Goal: Task Accomplishment & Management: Complete application form

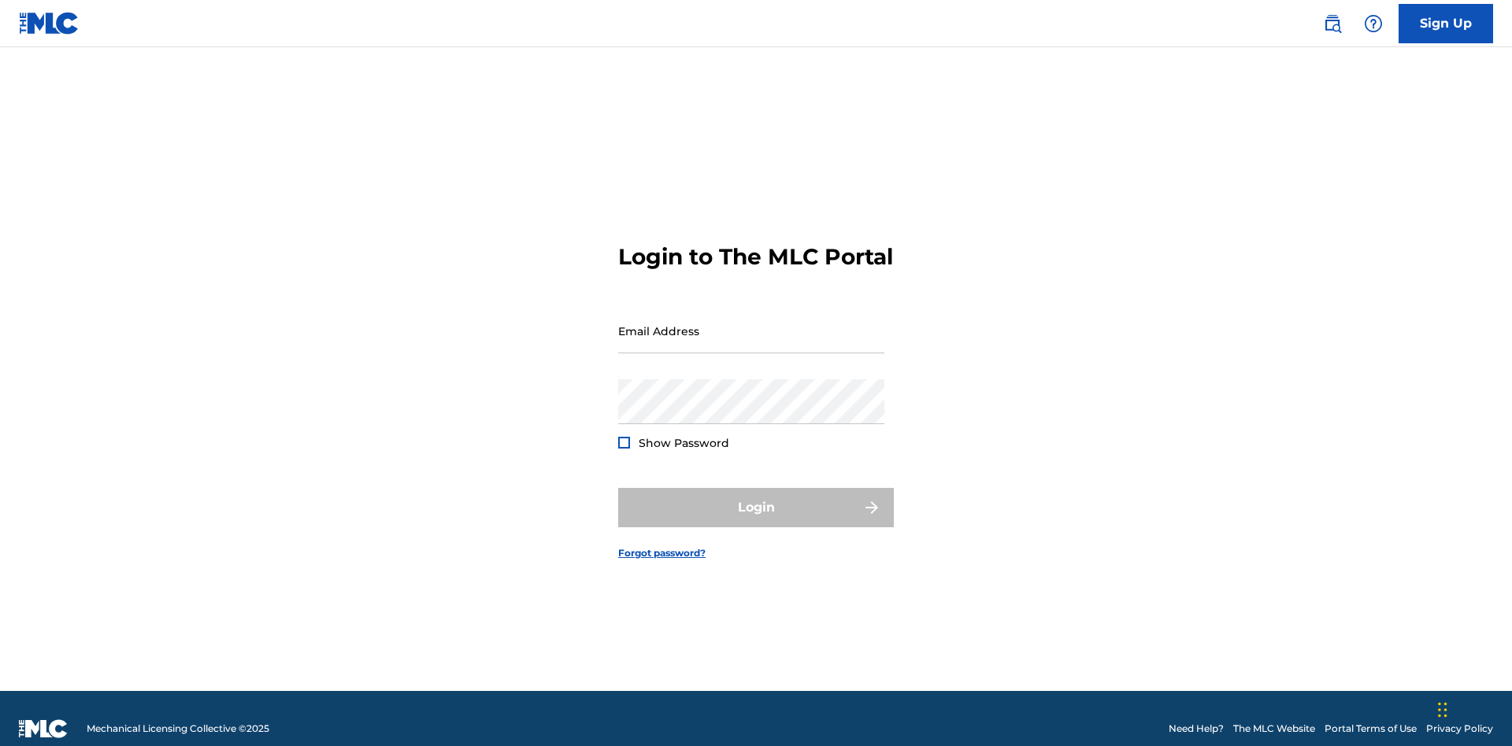
scroll to position [20, 0]
click at [751, 324] on input "Email Address" at bounding box center [751, 331] width 266 height 45
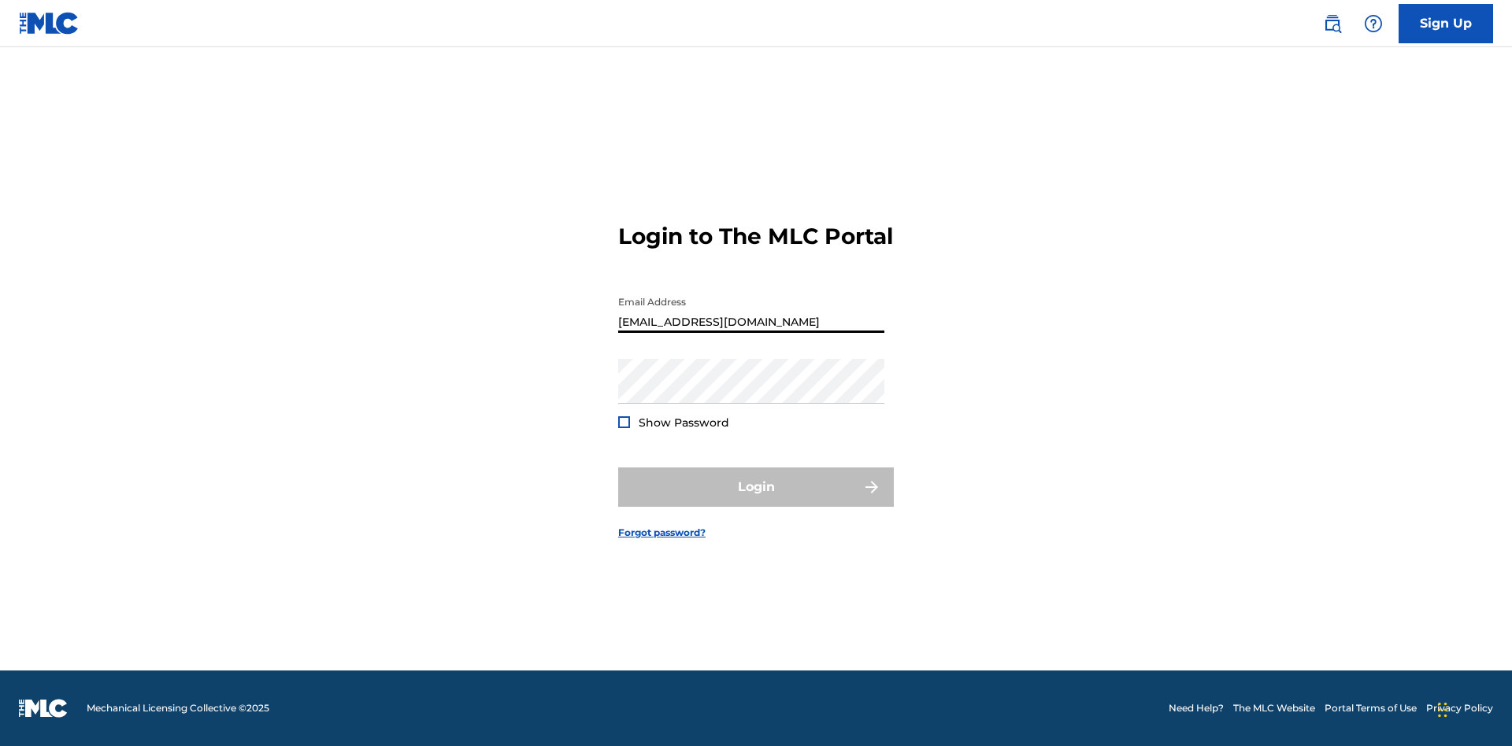
type input "Duke.McTesterson@gmail.com"
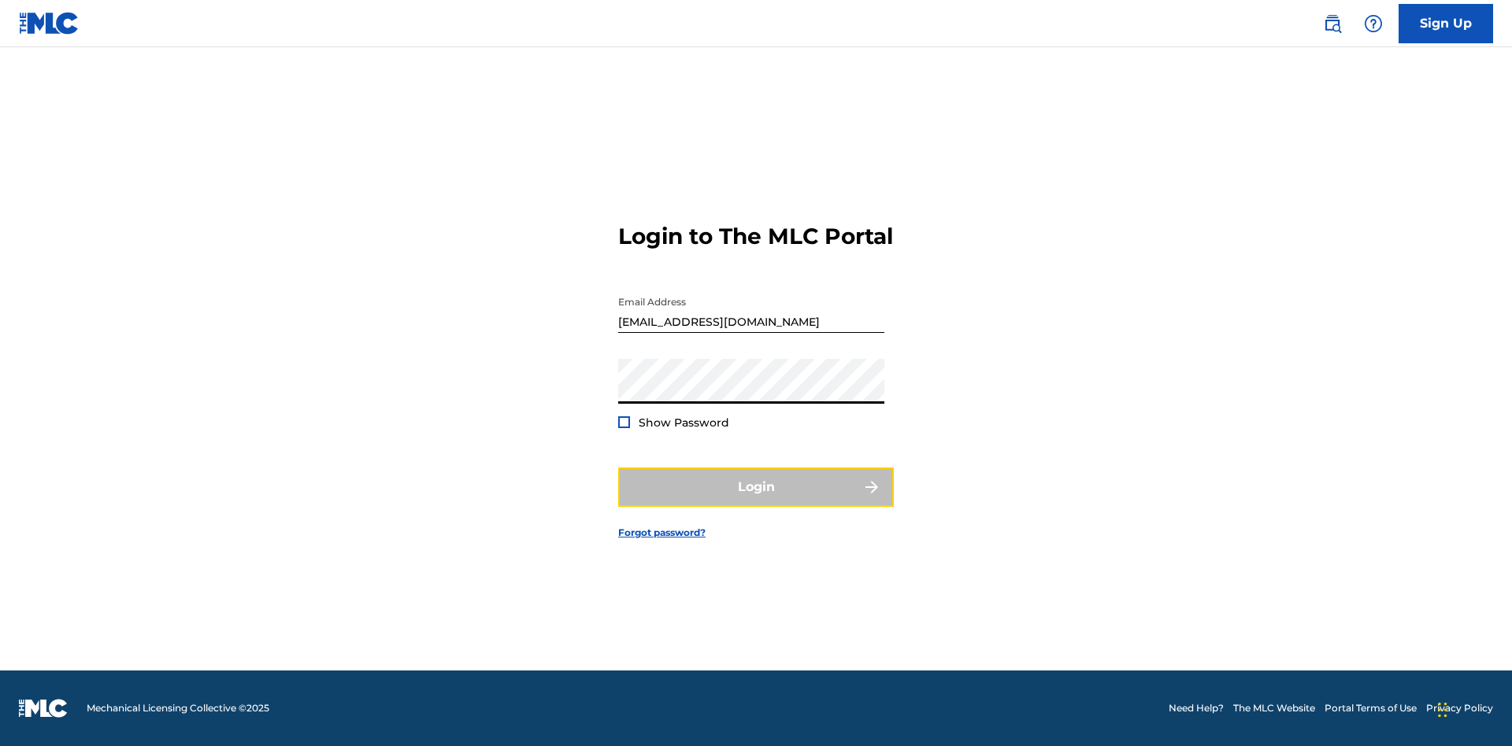
click at [756, 501] on button "Login" at bounding box center [756, 487] width 276 height 39
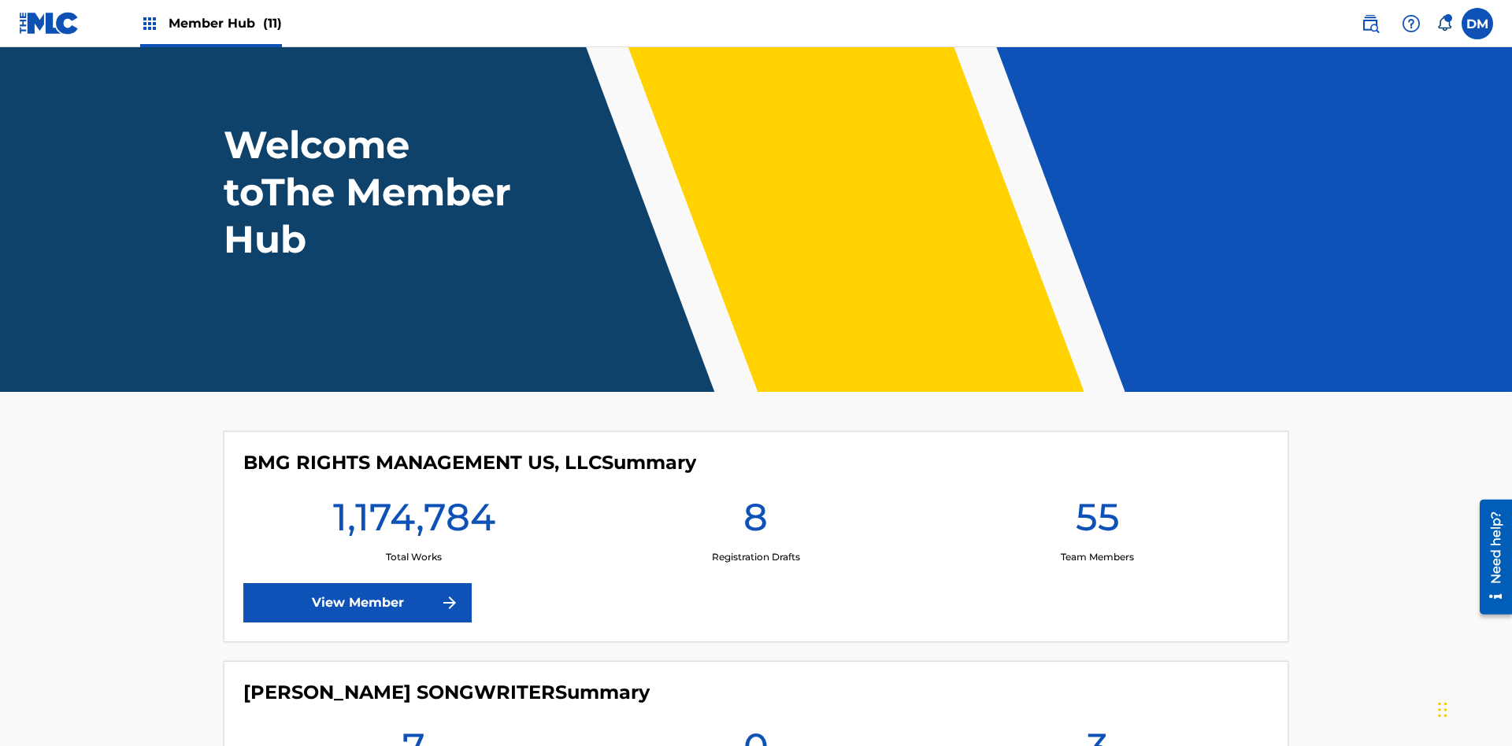
click at [224, 23] on span "Member Hub (11)" at bounding box center [224, 23] width 113 height 18
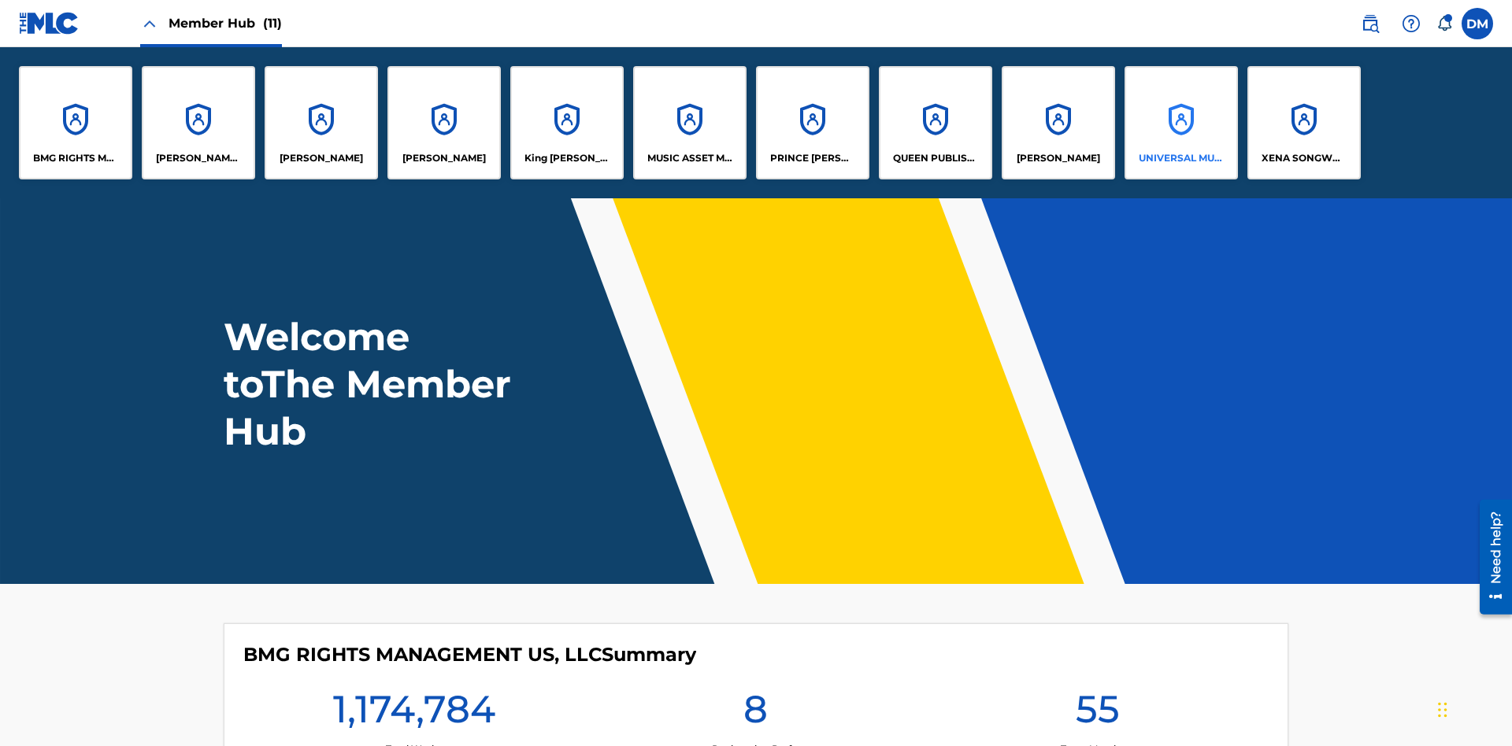
click at [1180, 158] on p "UNIVERSAL MUSIC PUB GROUP" at bounding box center [1181, 158] width 86 height 14
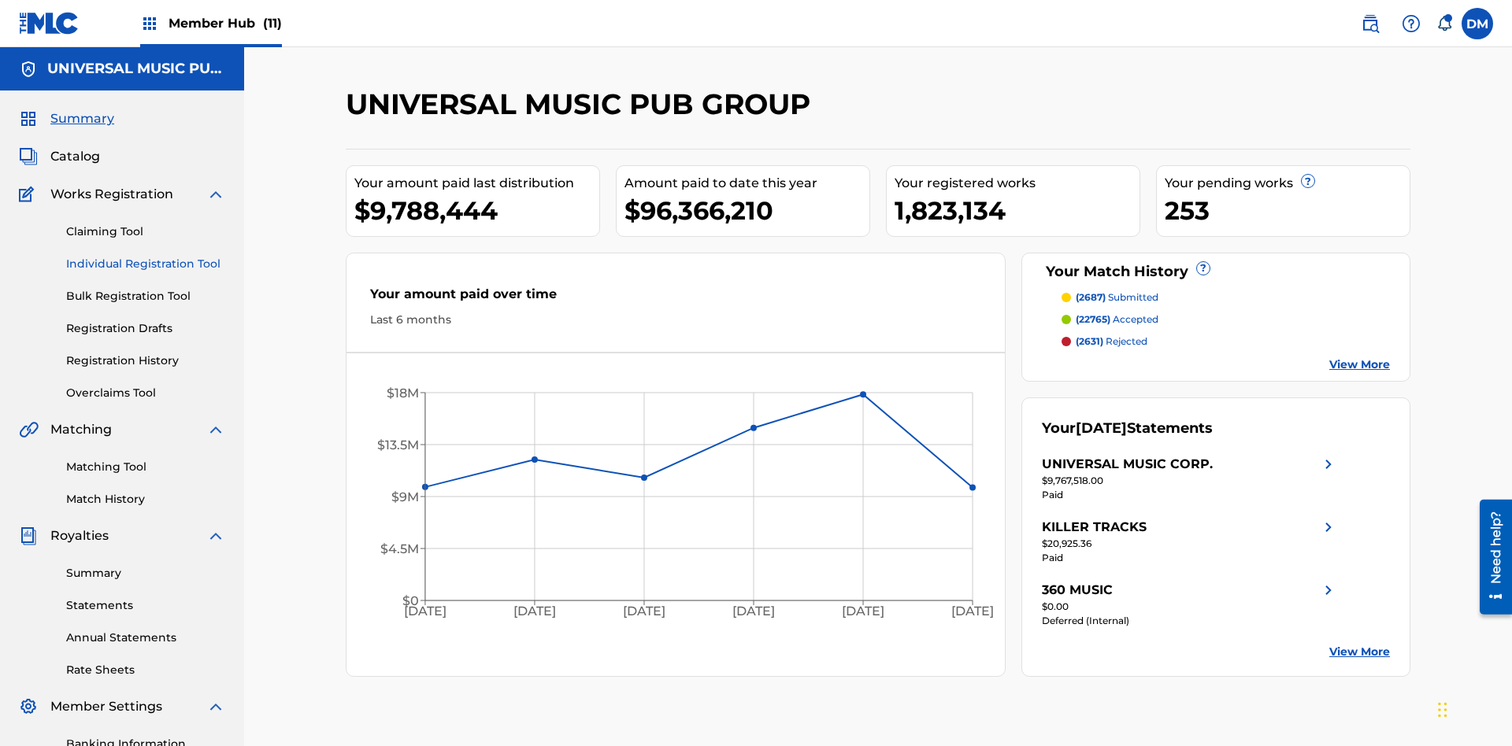
click at [146, 256] on link "Individual Registration Tool" at bounding box center [145, 264] width 159 height 17
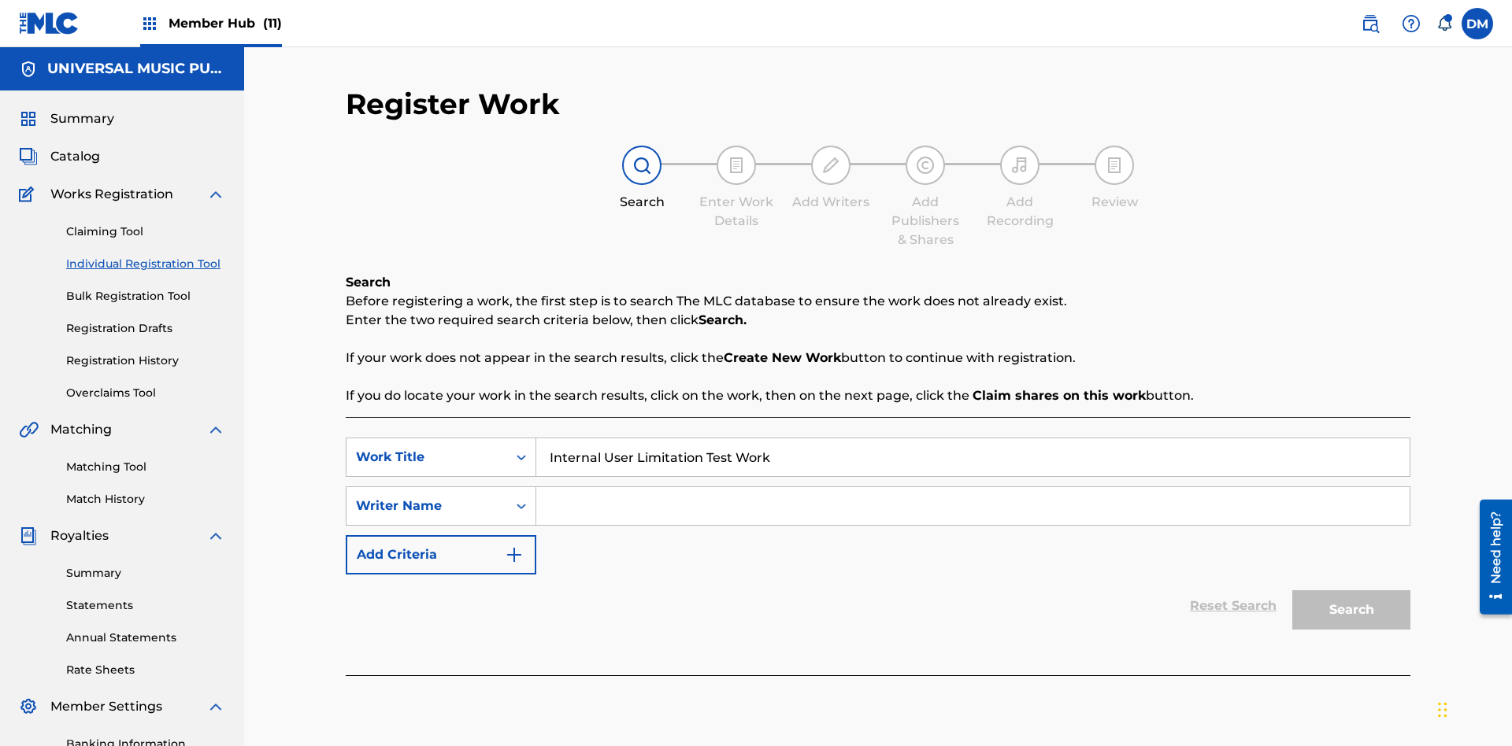
click at [972, 487] on input "Search Form" at bounding box center [972, 506] width 873 height 38
click at [1351, 591] on button "Search" at bounding box center [1351, 610] width 118 height 39
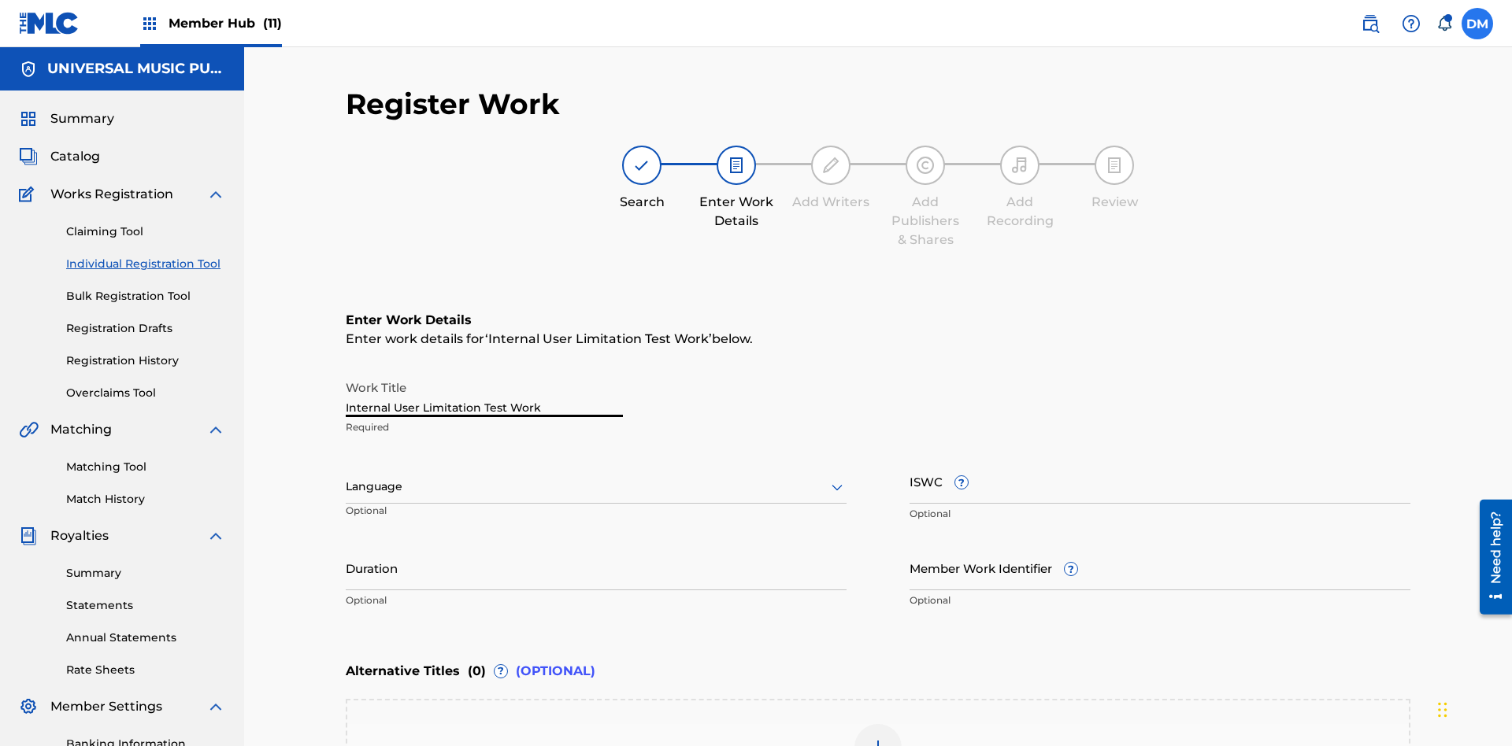
click at [1477, 23] on label at bounding box center [1476, 23] width 31 height 31
click at [1477, 24] on input "DM Duke McTesterson duke.mctesterson@gmail.com Notification Preferences Profile…" at bounding box center [1477, 24] width 0 height 0
click at [0, 0] on p "Log out" at bounding box center [0, 0] width 0 height 0
click at [1477, 24] on input "DM Duke McTesterson duke.mctesterson@gmail.com Notification Preferences Profile…" at bounding box center [1477, 24] width 0 height 0
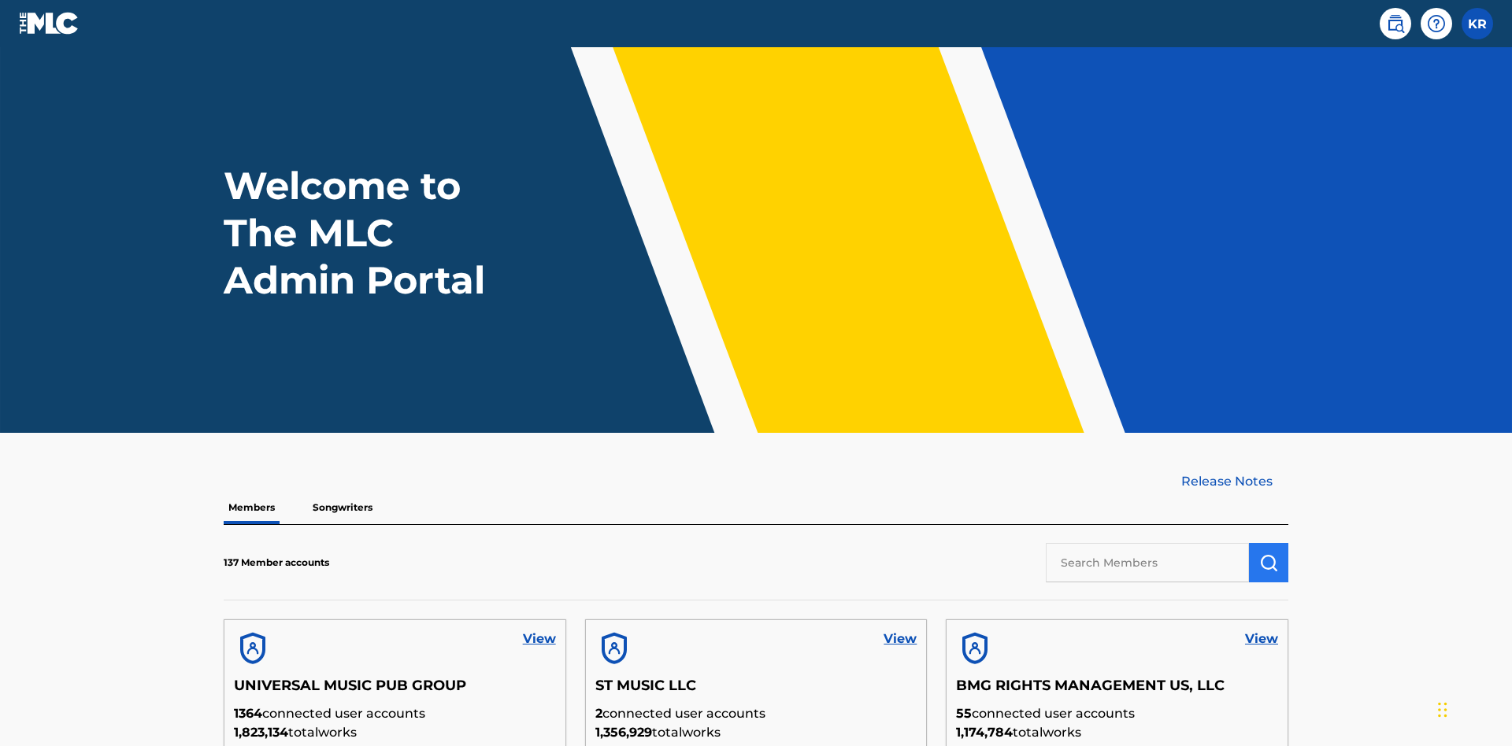
click at [1147, 543] on input "text" at bounding box center [1147, 562] width 203 height 39
click at [1268, 553] on img "submit" at bounding box center [1268, 562] width 19 height 19
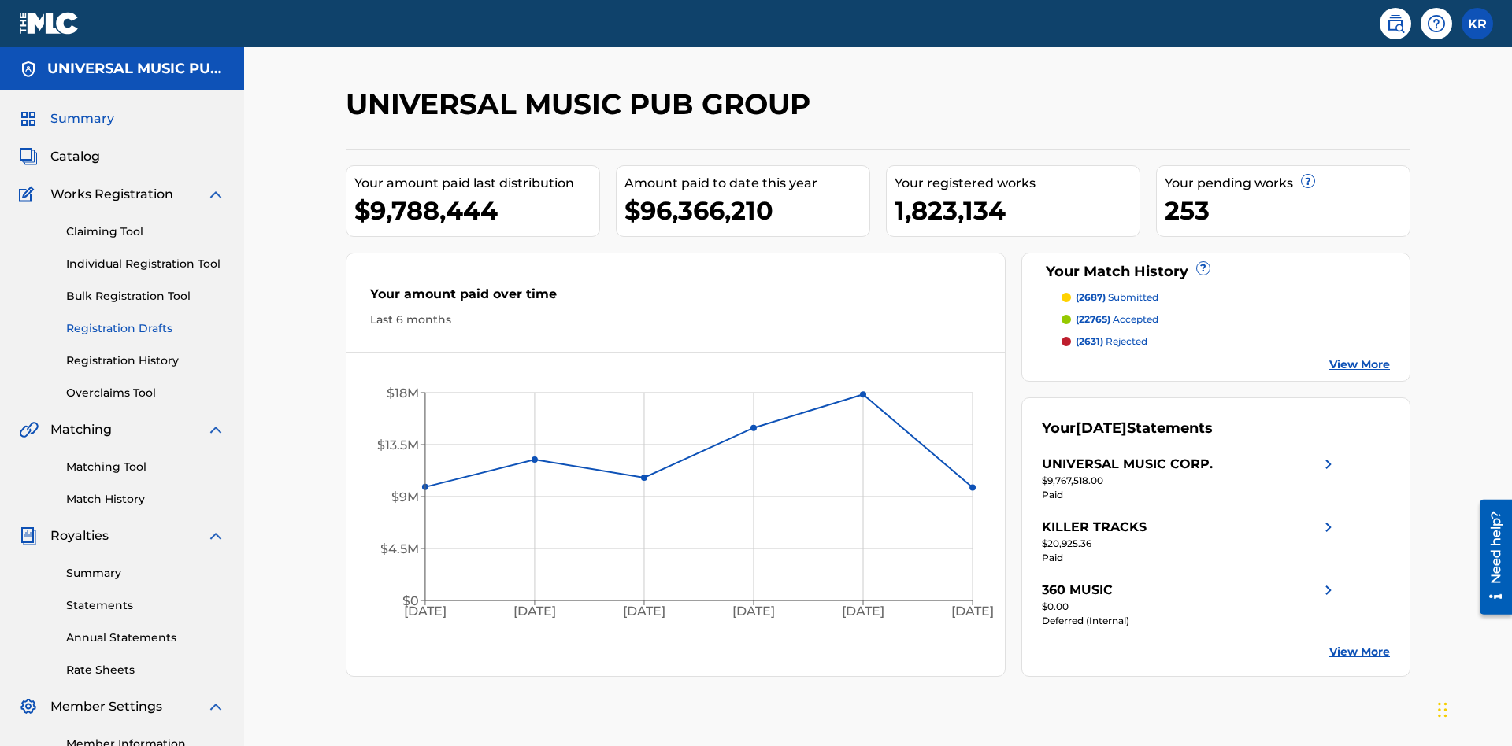
click at [146, 320] on link "Registration Drafts" at bounding box center [145, 328] width 159 height 17
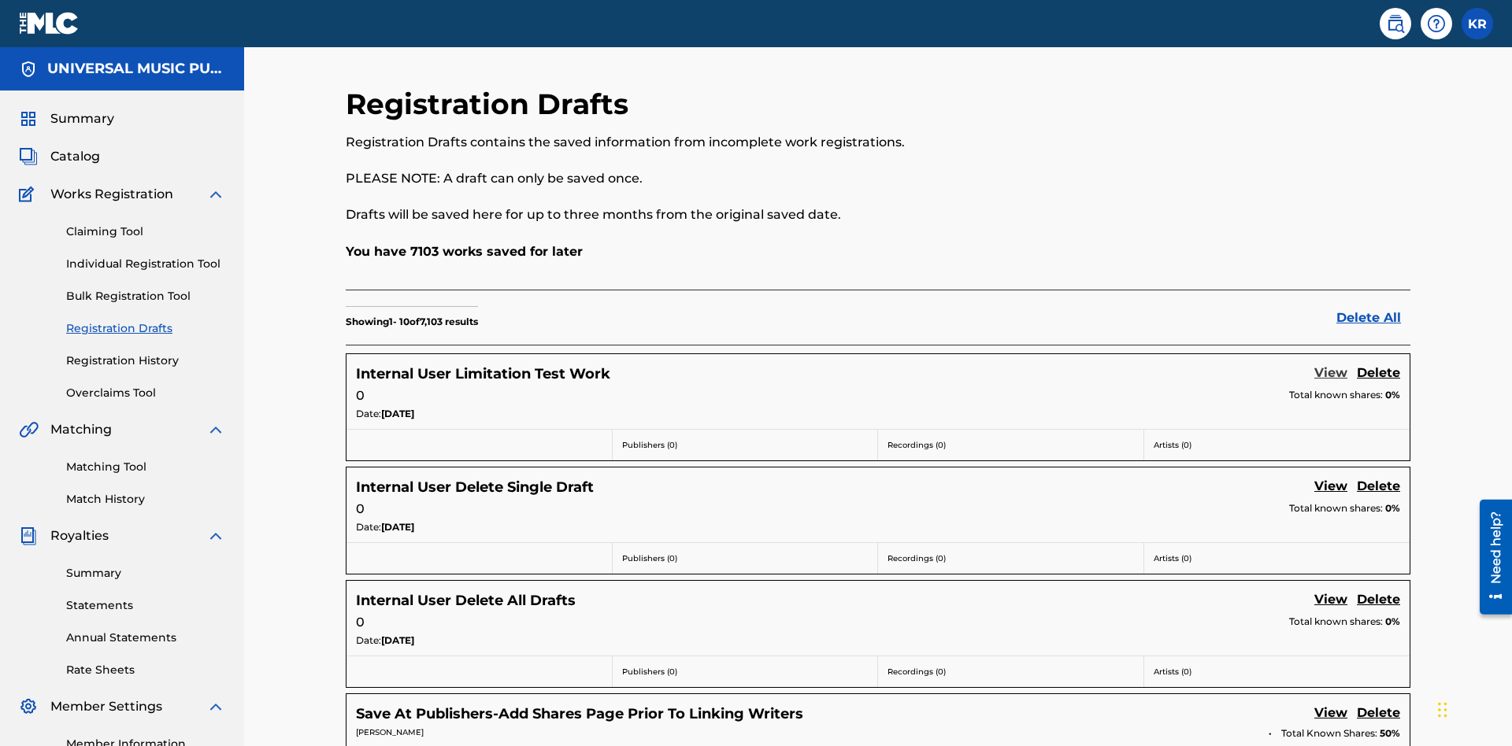
click at [1331, 364] on link "View" at bounding box center [1330, 374] width 33 height 21
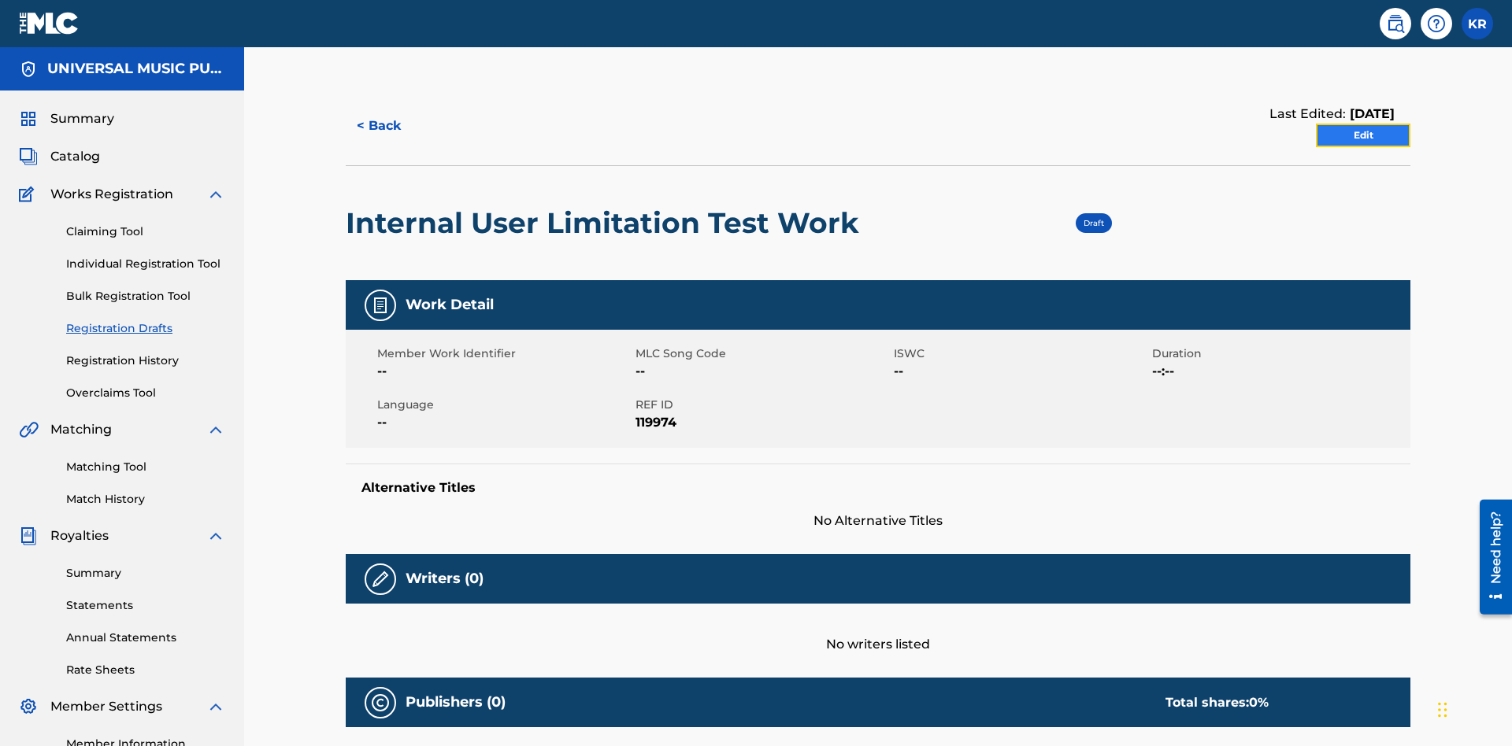
click at [1363, 124] on link "Edit" at bounding box center [1363, 136] width 94 height 24
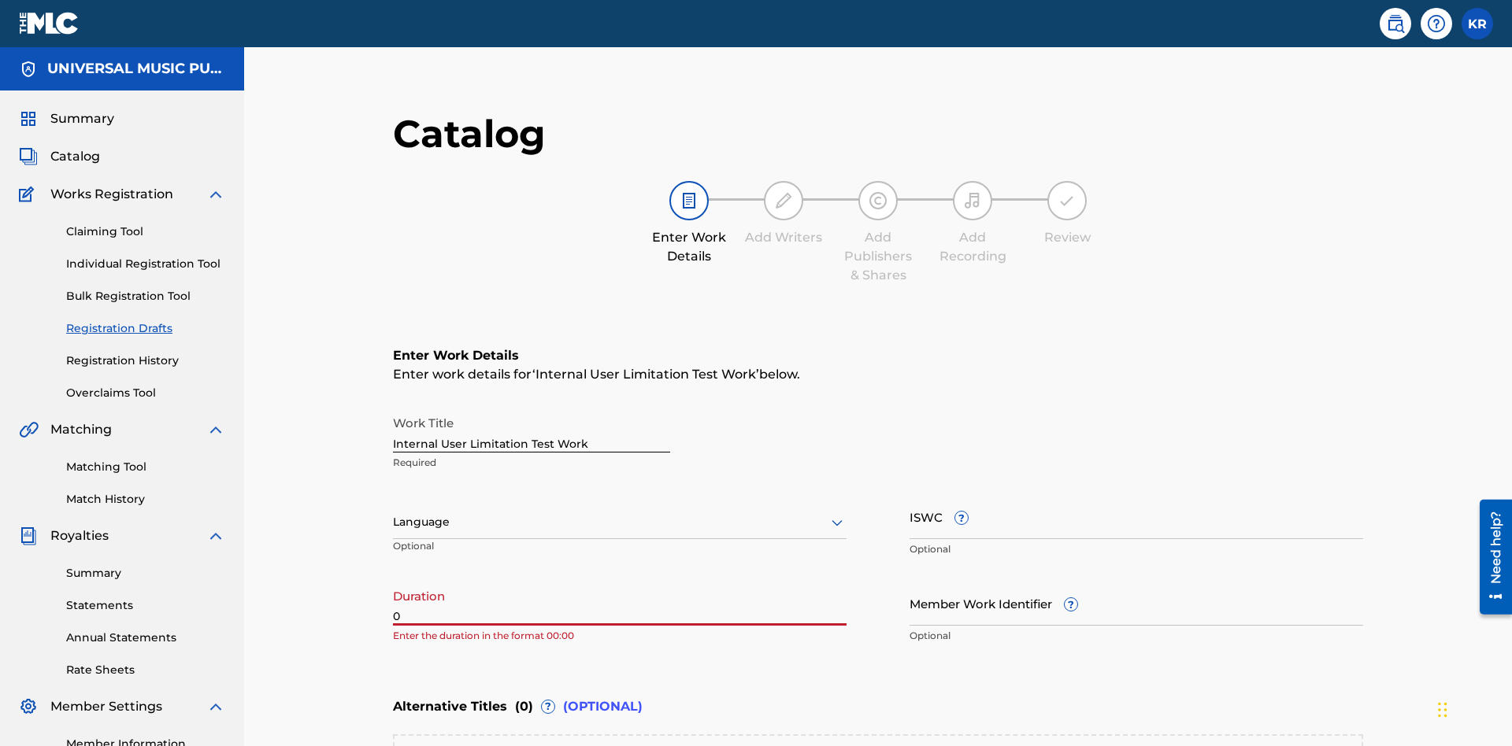
click at [393, 581] on input "0" at bounding box center [620, 603] width 454 height 45
type input "00:00"
click at [827, 513] on icon at bounding box center [836, 522] width 19 height 19
click at [909, 581] on input "Member Work Identifier ?" at bounding box center [1136, 603] width 454 height 45
type input "[PHONE_NUMBER]"
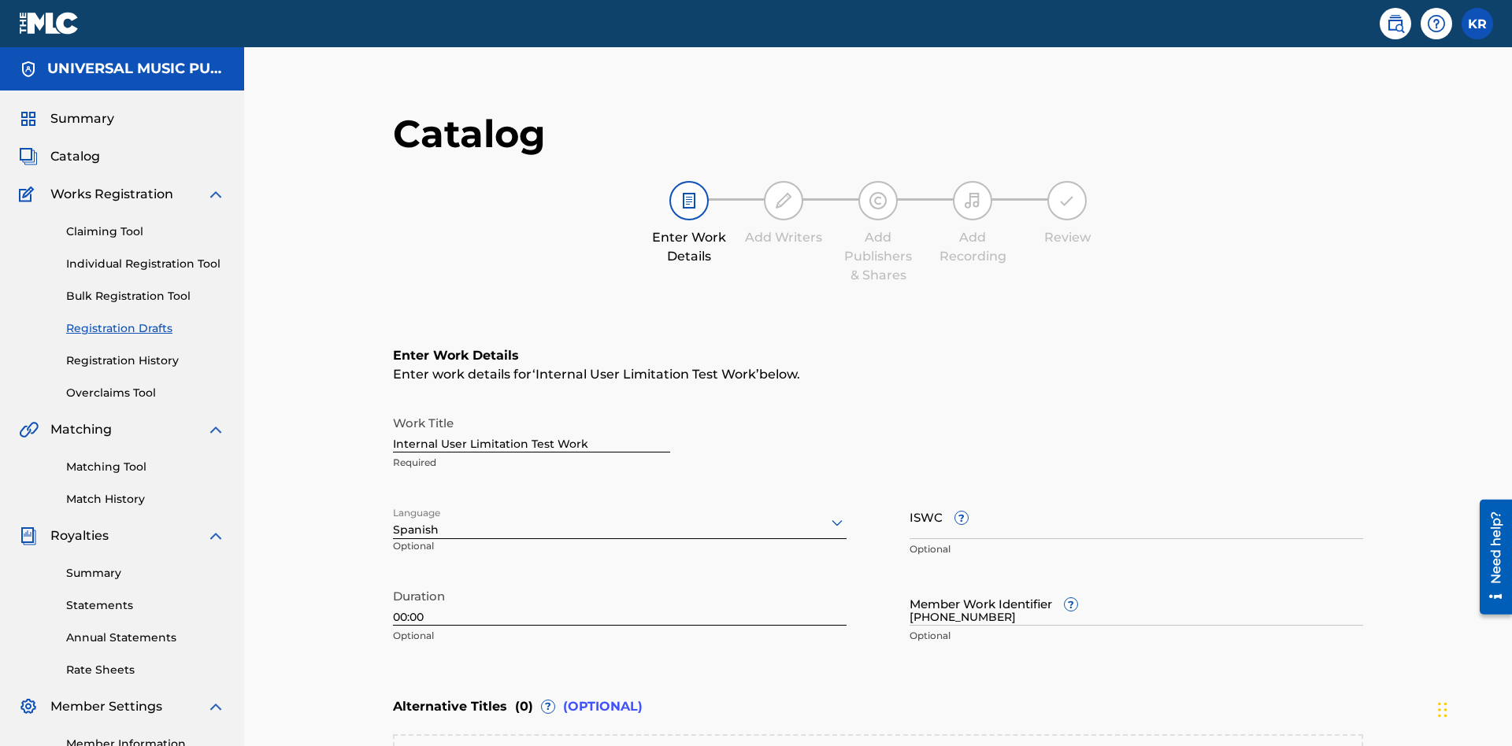
click at [909, 494] on input "ISWC ?" at bounding box center [1136, 516] width 454 height 45
type input "T-123.456.789-4"
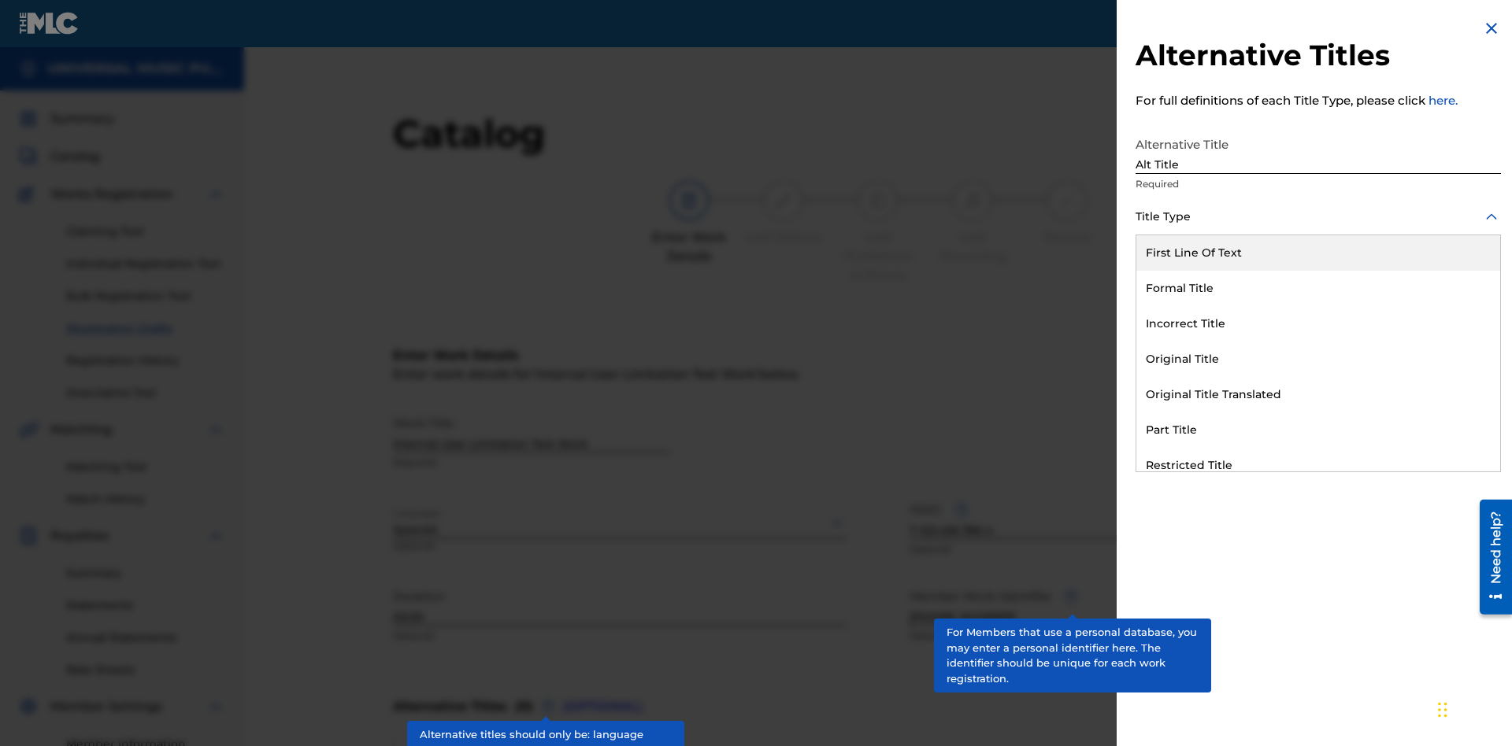
click at [1318, 359] on div "Original Title" at bounding box center [1318, 359] width 364 height 35
click at [1318, 287] on div at bounding box center [1317, 288] width 365 height 20
click at [1453, 379] on button "Add Title" at bounding box center [1453, 380] width 94 height 39
click at [1318, 324] on div "Incorrect Title" at bounding box center [1318, 323] width 364 height 35
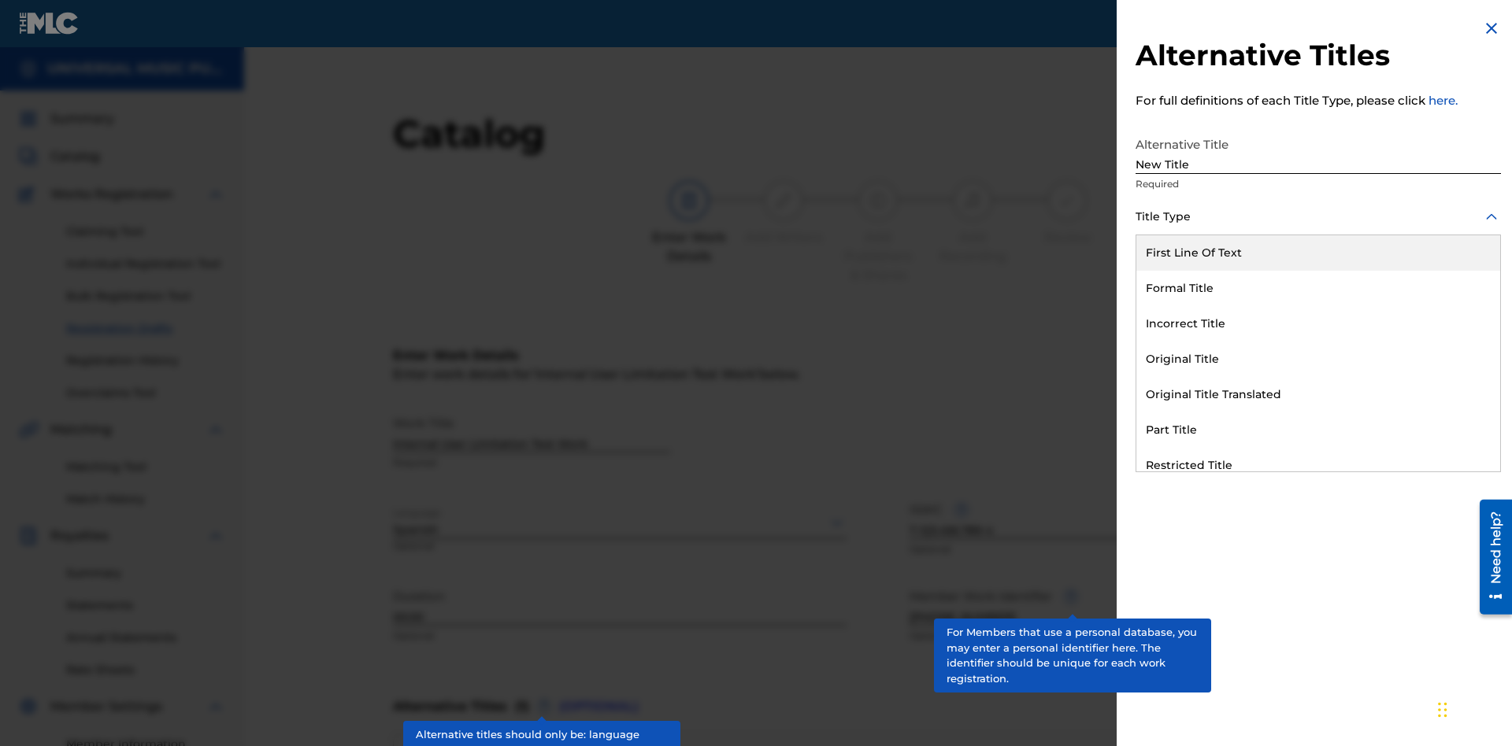
click at [1318, 287] on div at bounding box center [1317, 288] width 365 height 20
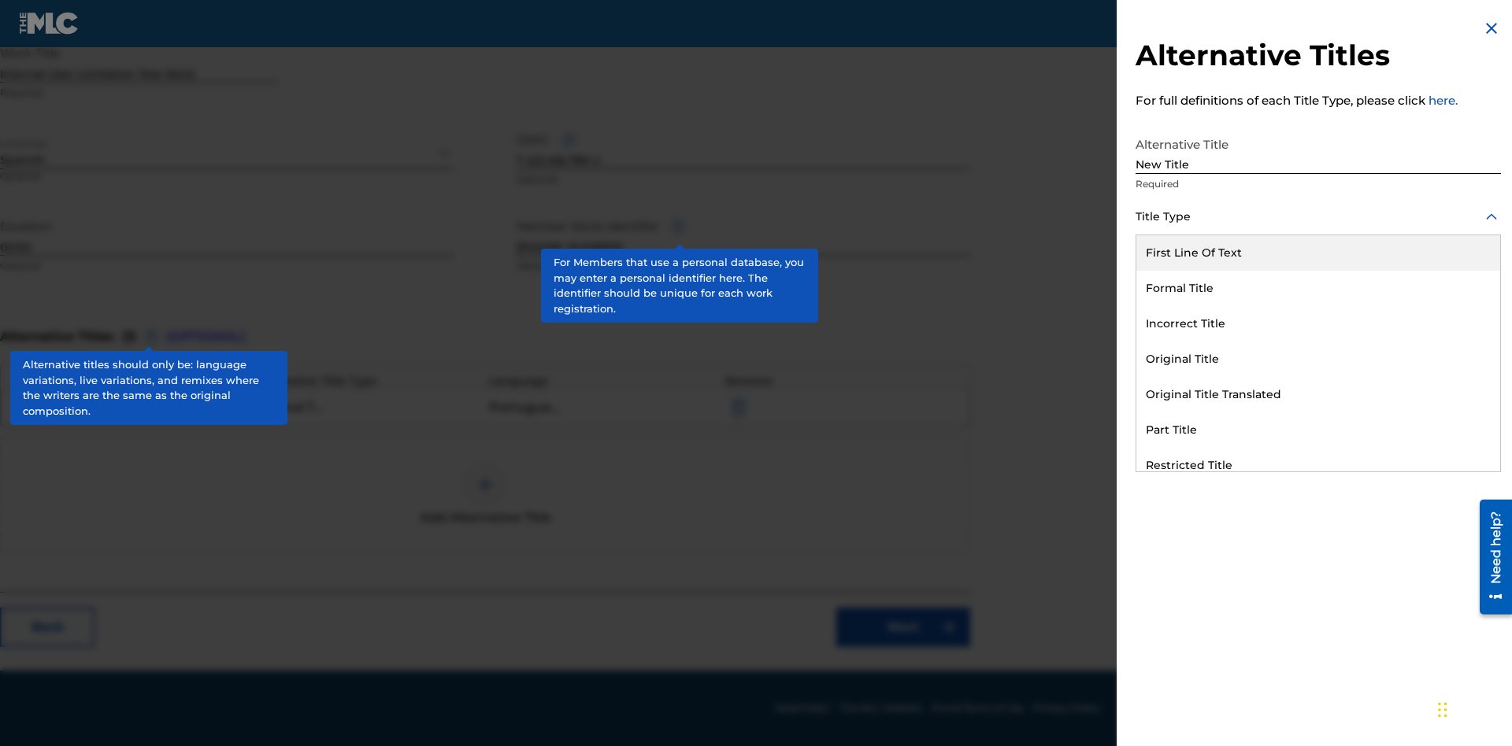
click at [1453, 379] on button "Add Title" at bounding box center [1453, 380] width 94 height 39
click at [485, 494] on div at bounding box center [484, 484] width 47 height 47
click at [1318, 430] on div "Part Title" at bounding box center [1318, 430] width 364 height 35
click at [1318, 287] on div at bounding box center [1317, 288] width 365 height 20
click at [1453, 379] on button "Add Title" at bounding box center [1453, 380] width 94 height 39
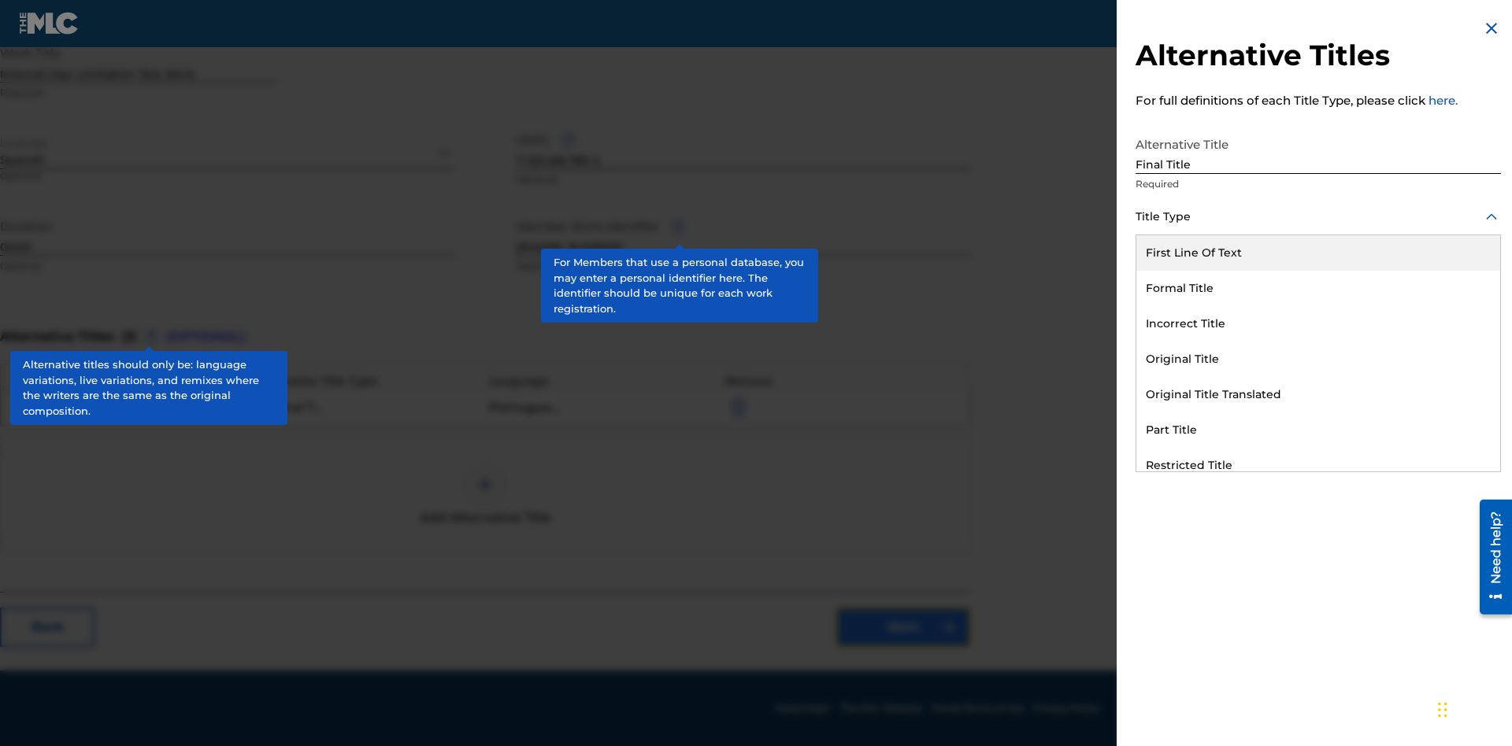
click at [903, 628] on link "Next" at bounding box center [903, 627] width 134 height 39
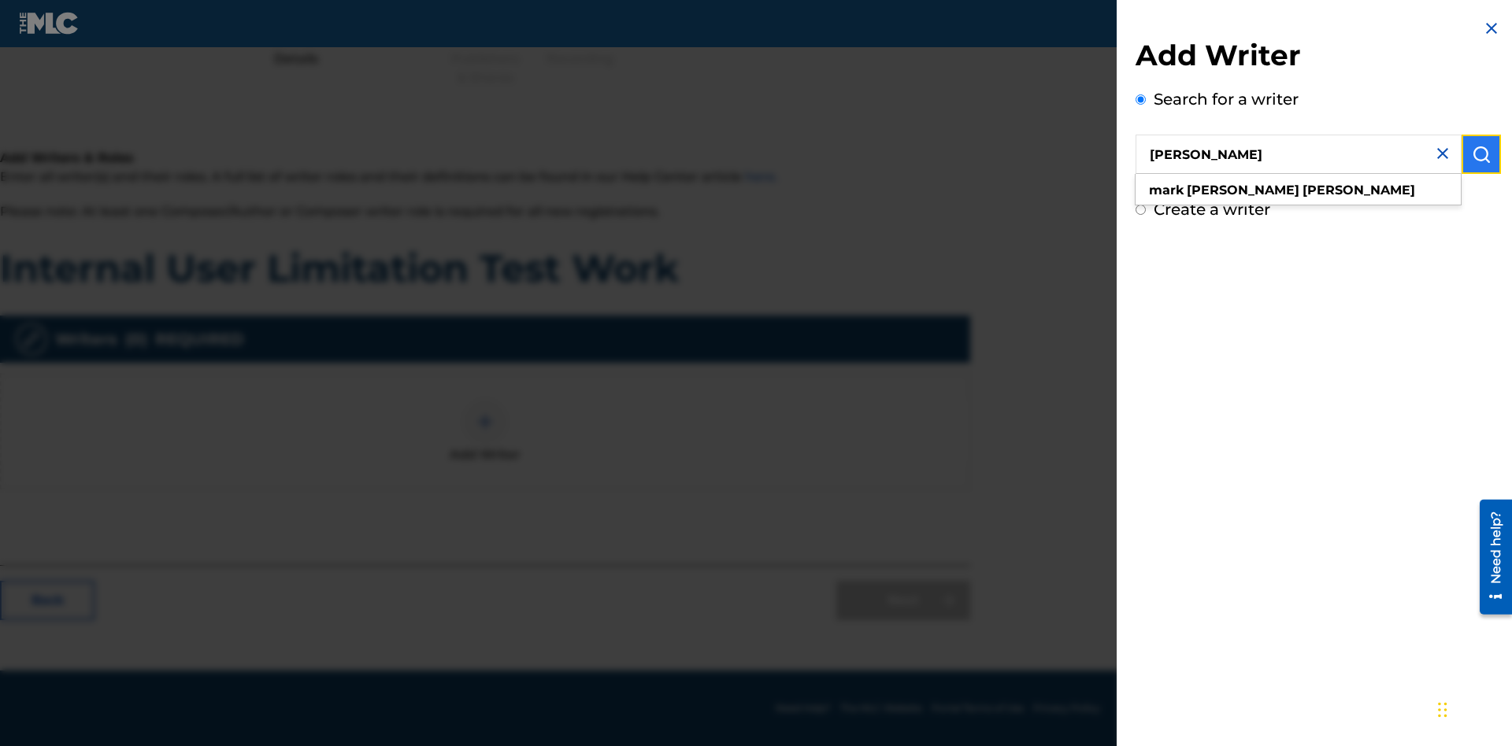
click at [1481, 154] on img "submit" at bounding box center [1481, 154] width 19 height 19
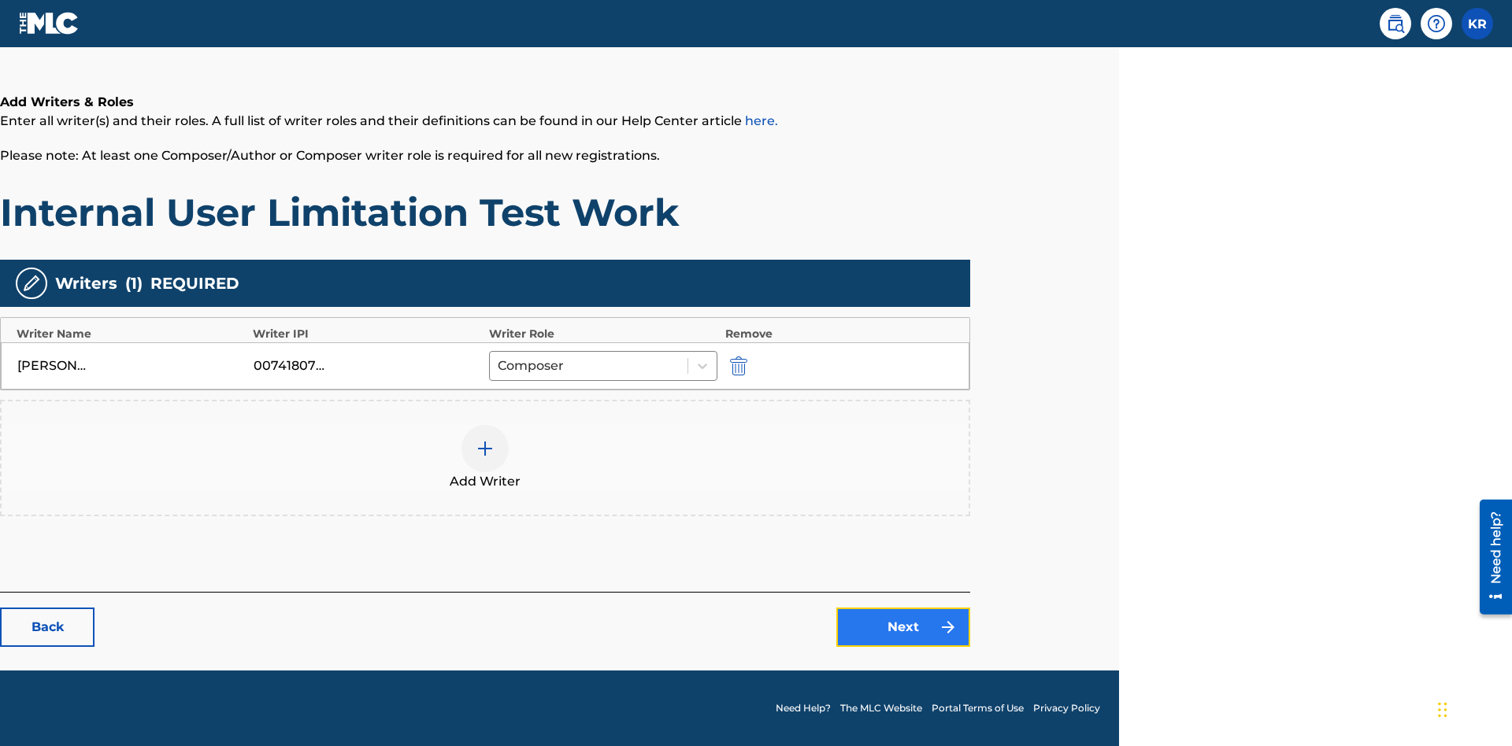
click at [903, 628] on link "Next" at bounding box center [903, 627] width 134 height 39
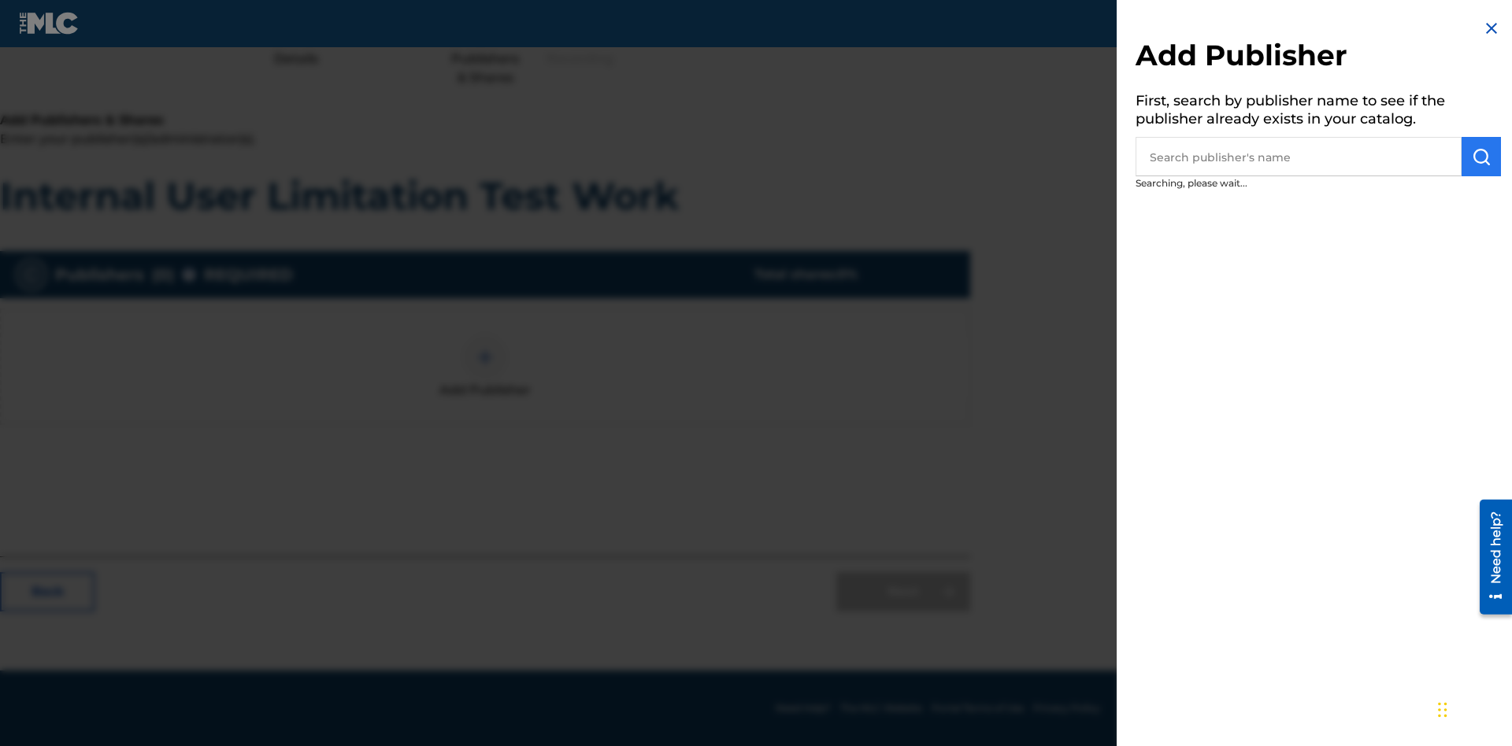
click at [1298, 157] on input "text" at bounding box center [1298, 156] width 326 height 39
click at [1481, 157] on img "submit" at bounding box center [1481, 156] width 19 height 19
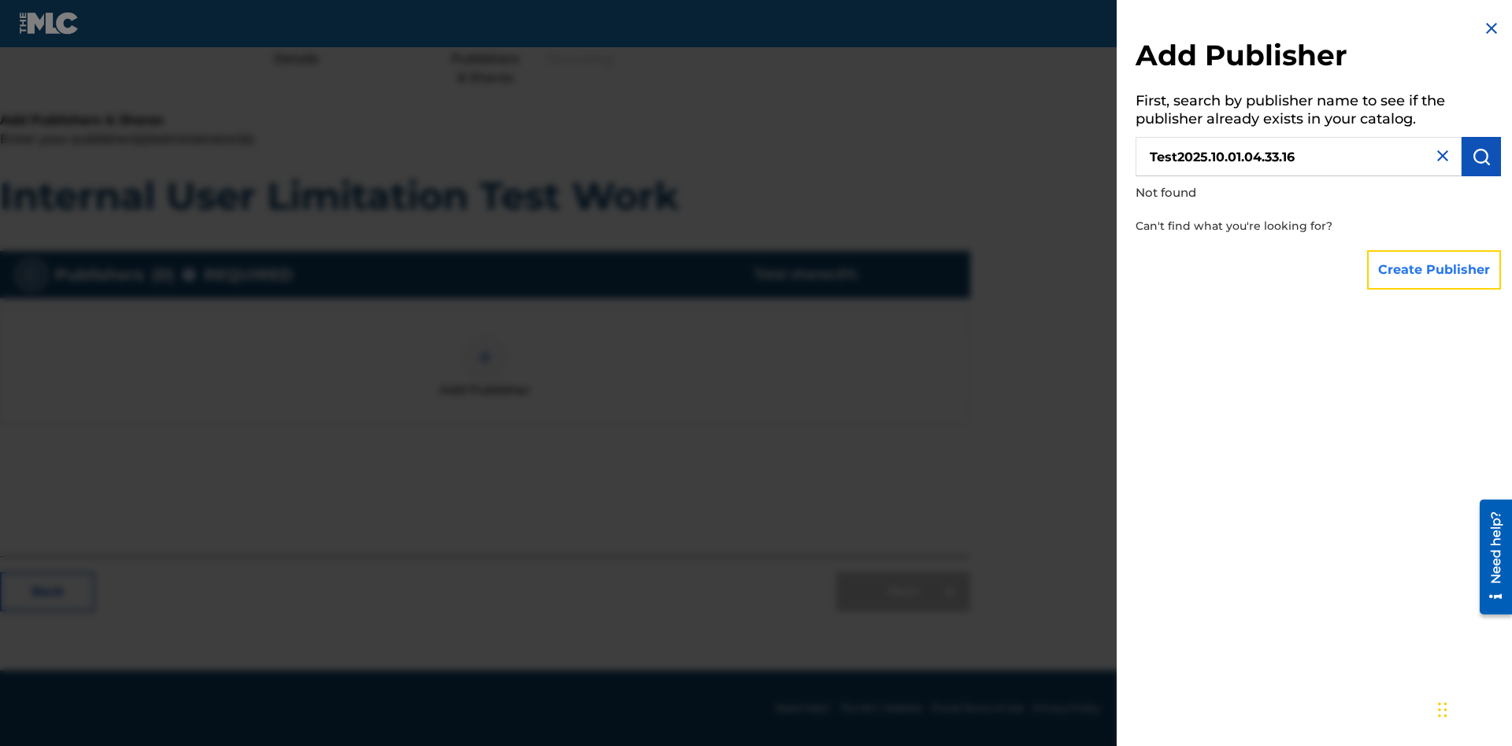
click at [1435, 269] on button "Create Publisher" at bounding box center [1434, 269] width 134 height 39
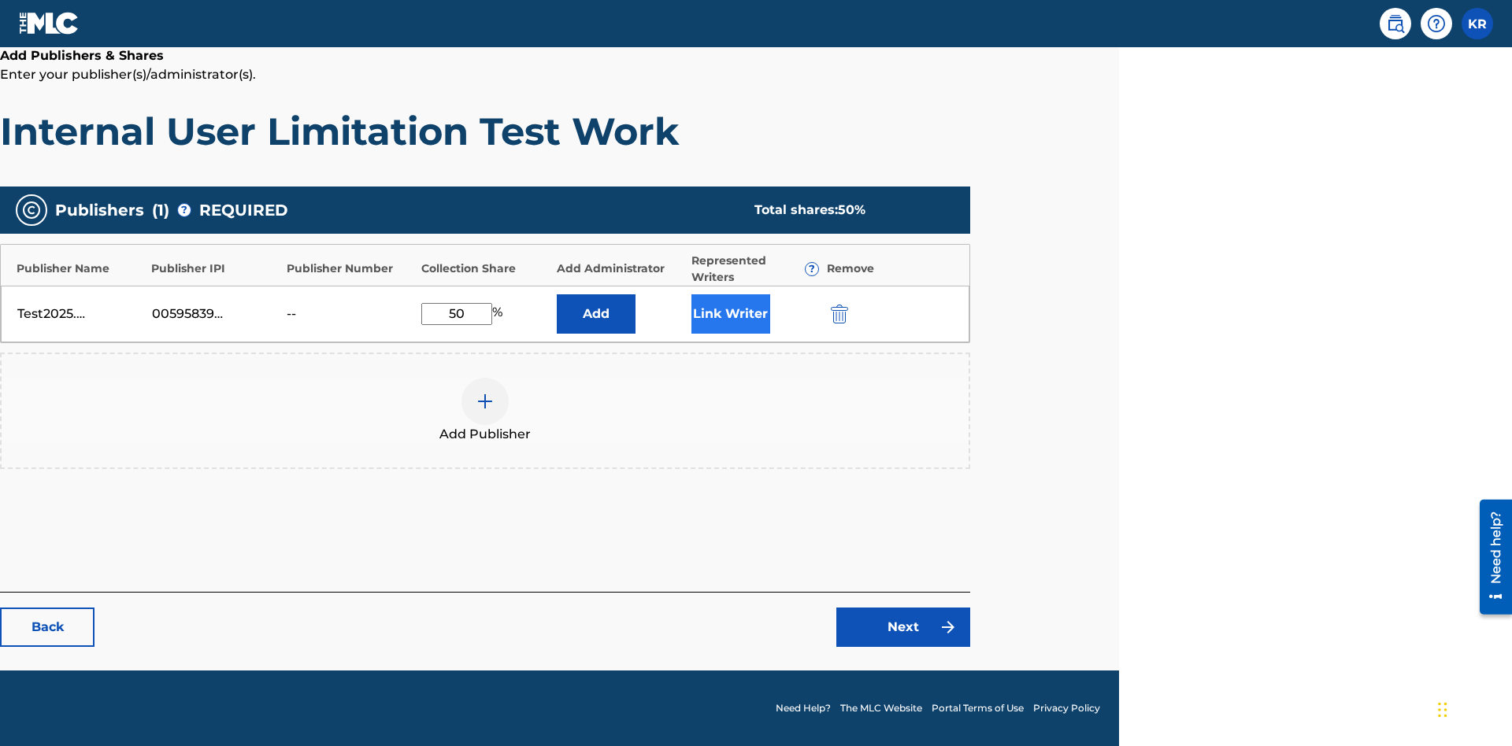
type input "50"
click at [730, 313] on button "Link Writer" at bounding box center [730, 313] width 79 height 39
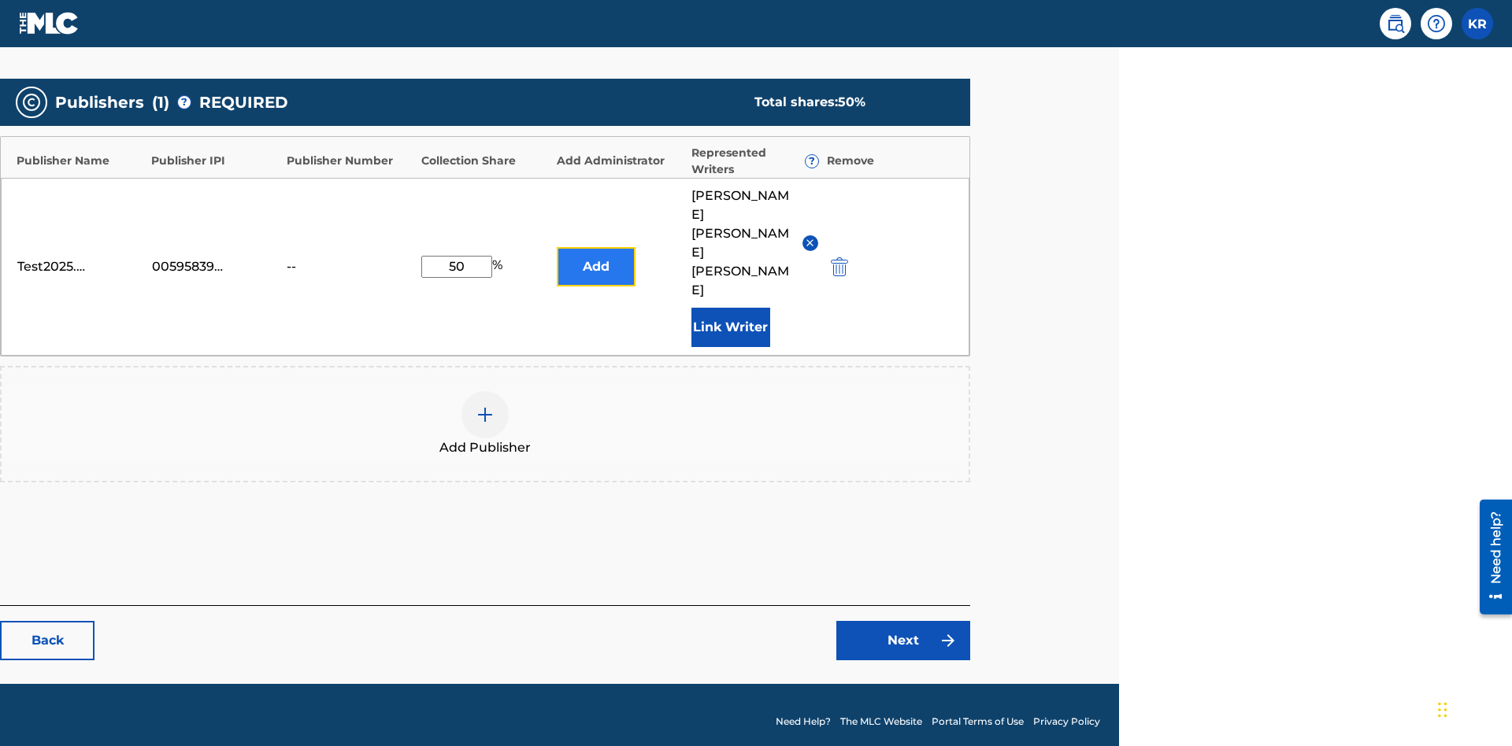
click at [595, 287] on button "Add" at bounding box center [596, 266] width 79 height 39
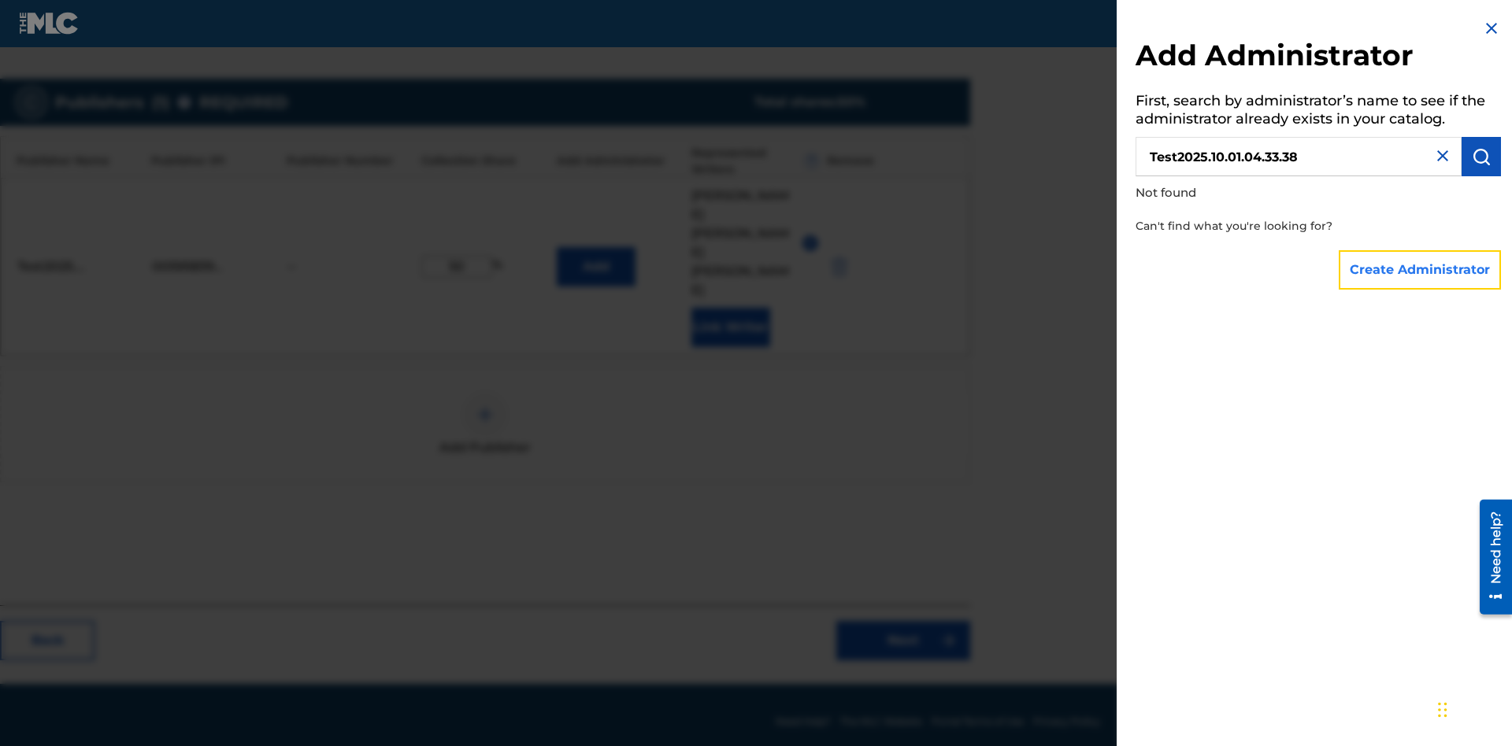
click at [1420, 269] on button "Create Administrator" at bounding box center [1419, 269] width 162 height 39
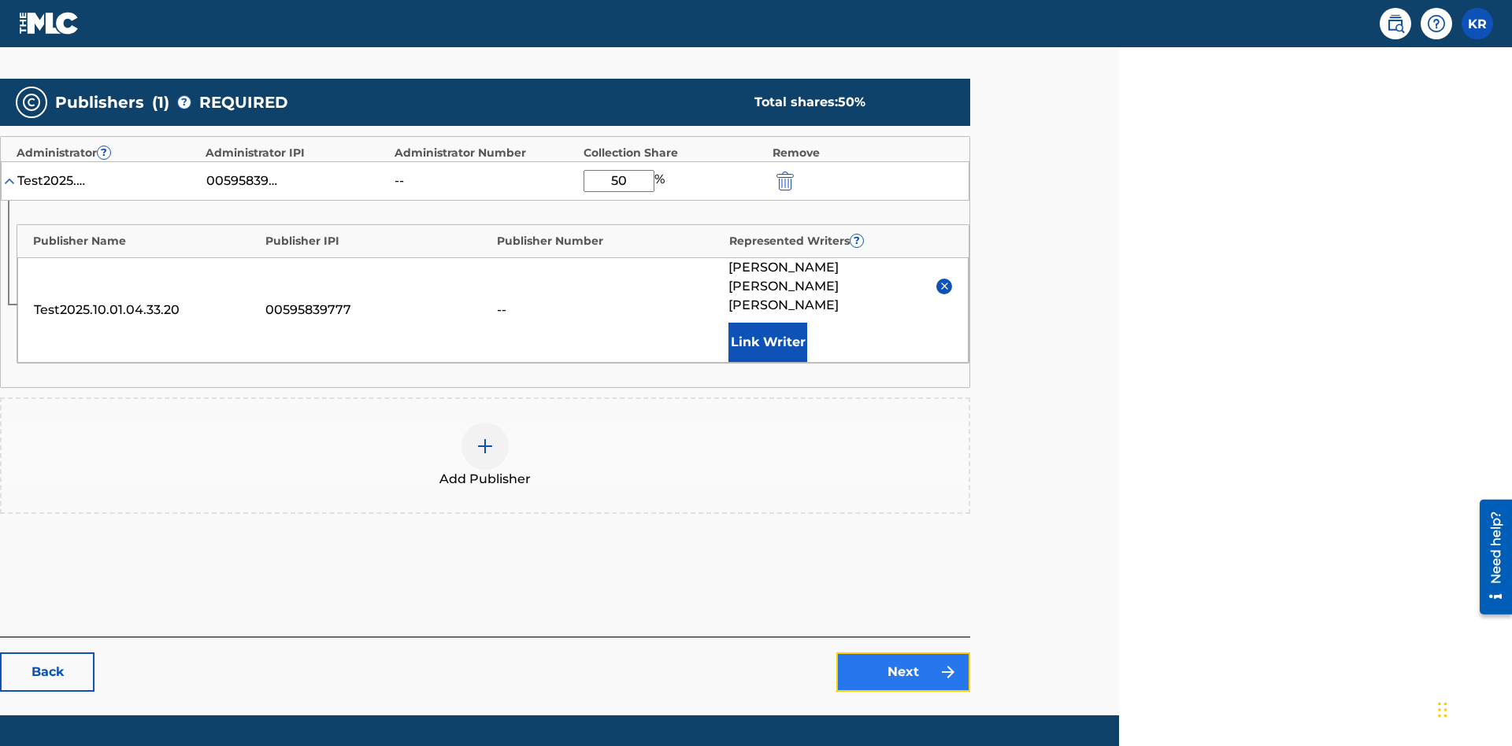
click at [903, 653] on link "Next" at bounding box center [903, 672] width 134 height 39
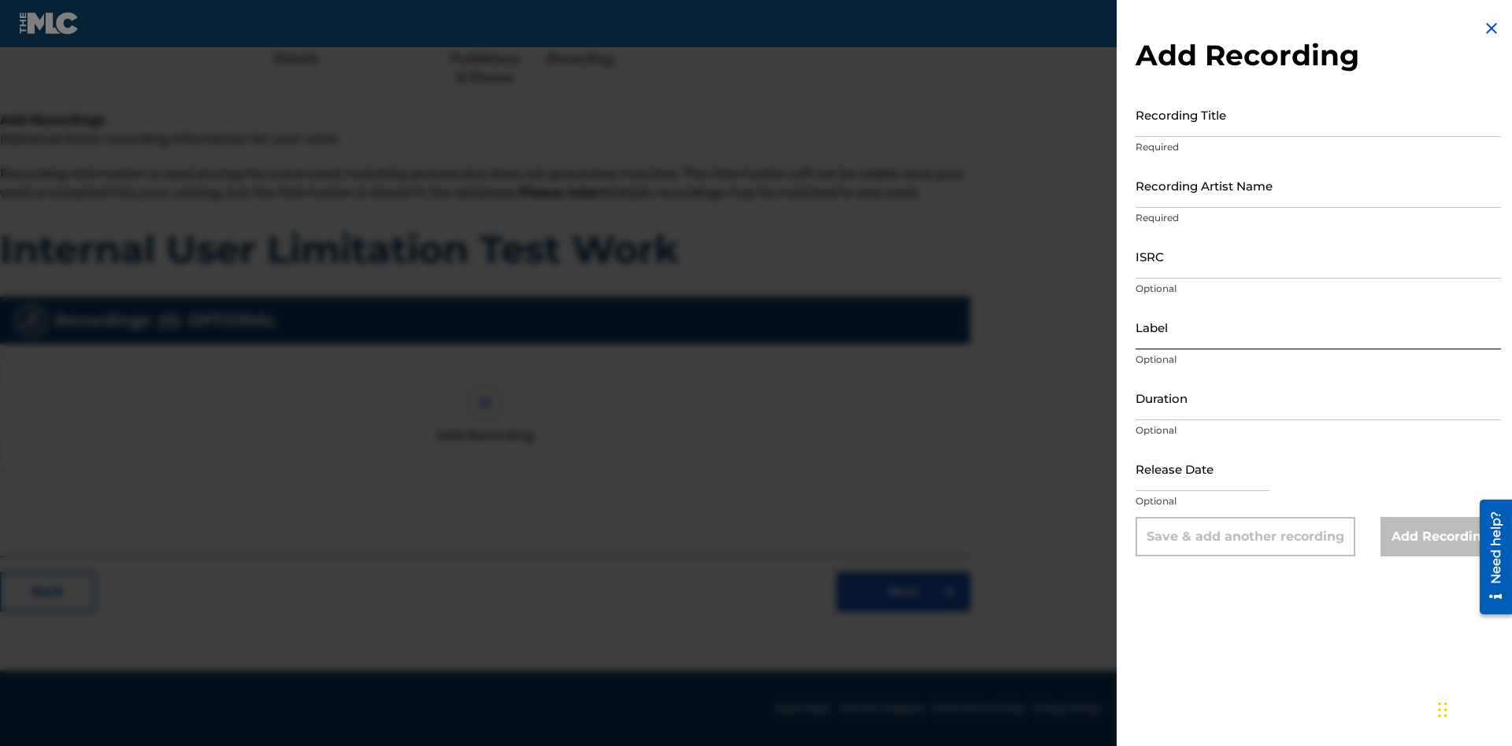
click at [1318, 114] on input "Recording Title" at bounding box center [1317, 114] width 365 height 45
type input "Best Song Ever"
click at [1318, 185] on input "Recording Artist Name" at bounding box center [1317, 185] width 365 height 45
type input "[PERSON_NAME]"
click at [1318, 256] on input "ISRC" at bounding box center [1317, 256] width 365 height 45
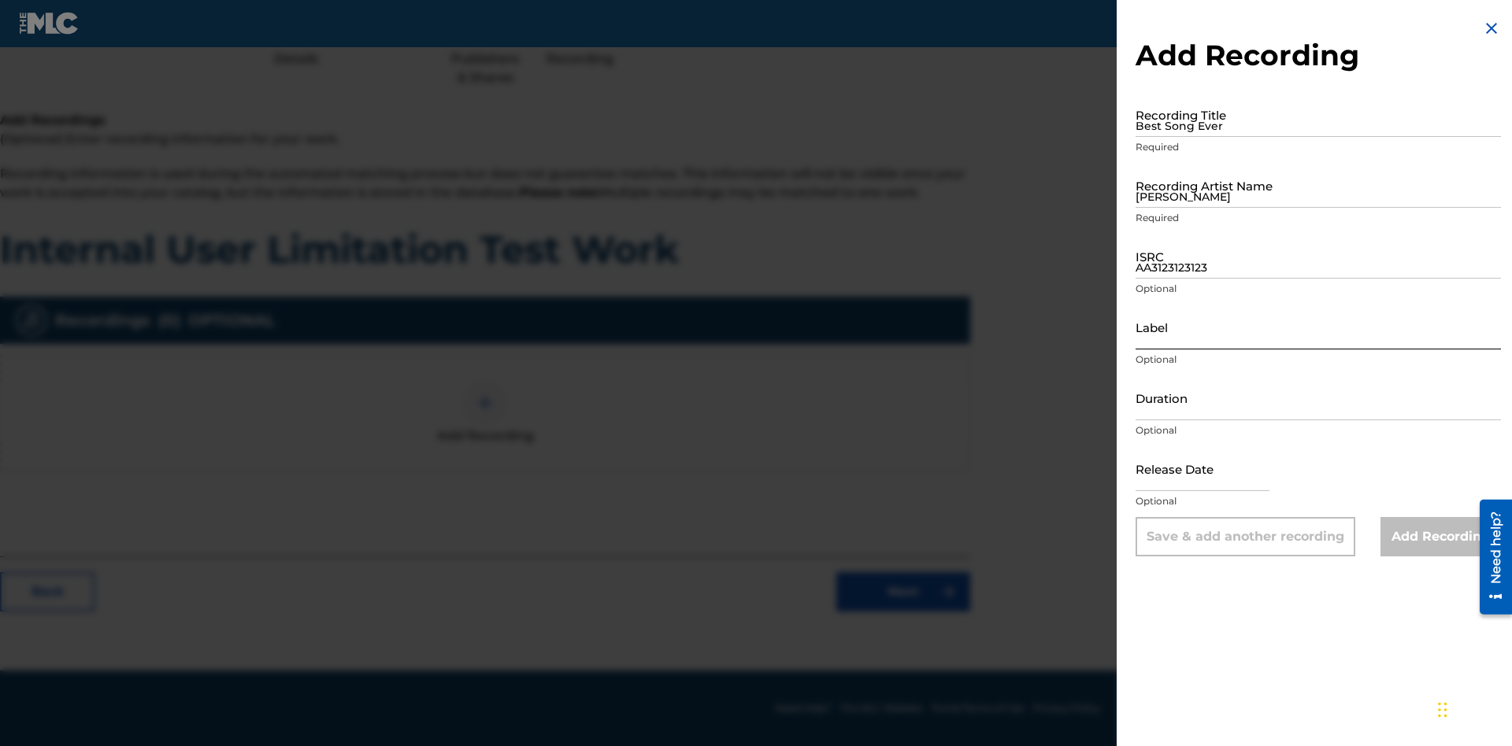
type input "AA3123123123"
click at [1318, 327] on input "Label" at bounding box center [1317, 327] width 365 height 45
type input "The Label"
